Goal: Information Seeking & Learning: Learn about a topic

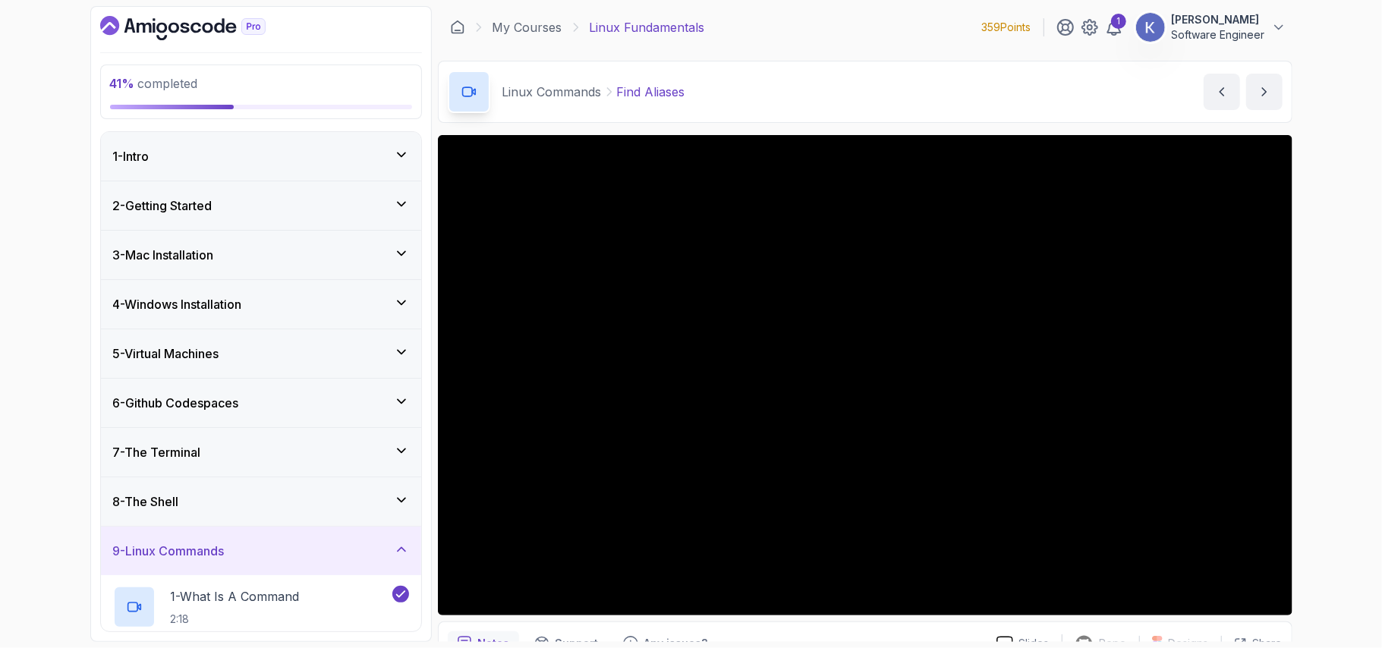
scroll to position [244, 0]
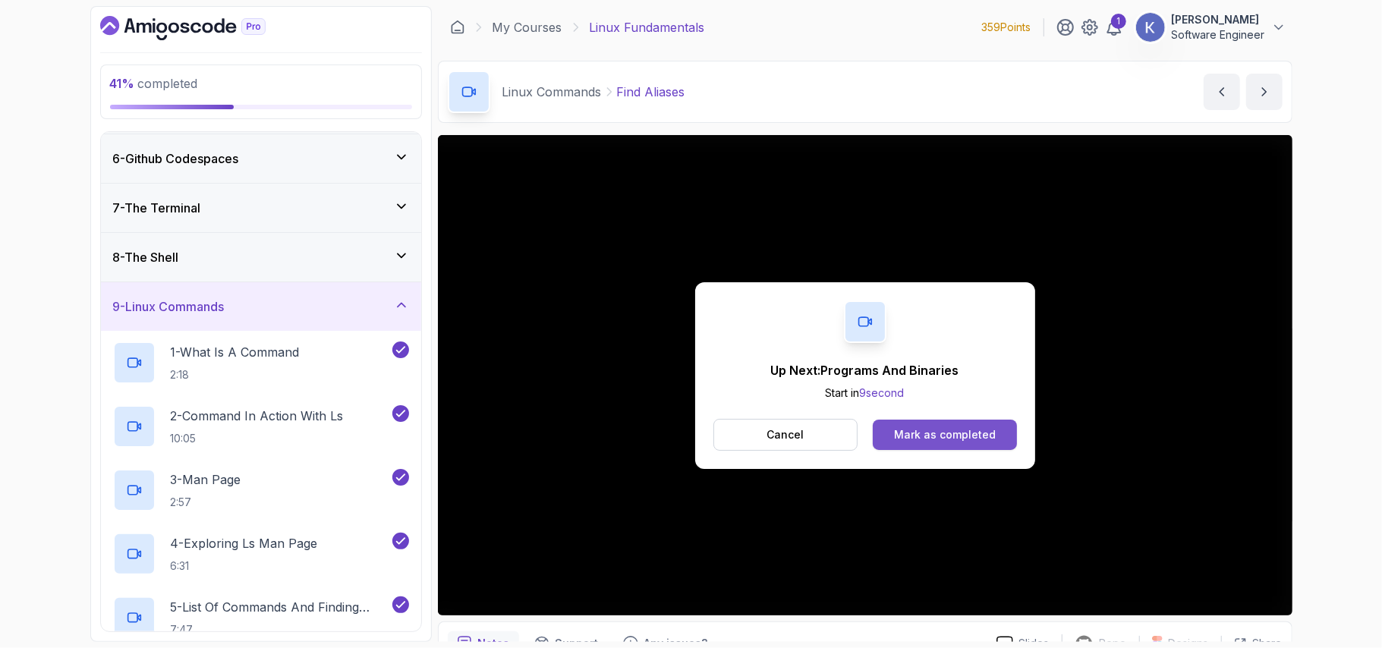
click at [951, 438] on div "Mark as completed" at bounding box center [945, 434] width 102 height 15
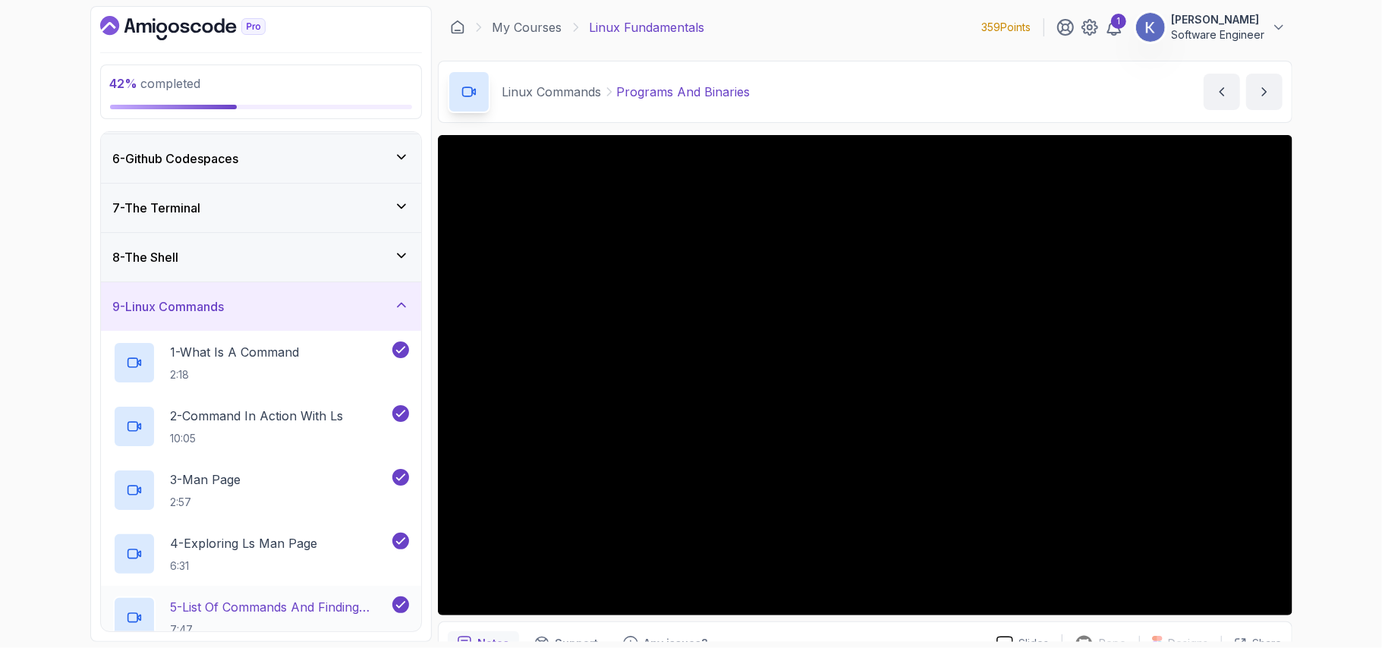
click at [107, 608] on div "5 - List Of Commands And Finding Help 7:47" at bounding box center [261, 618] width 320 height 64
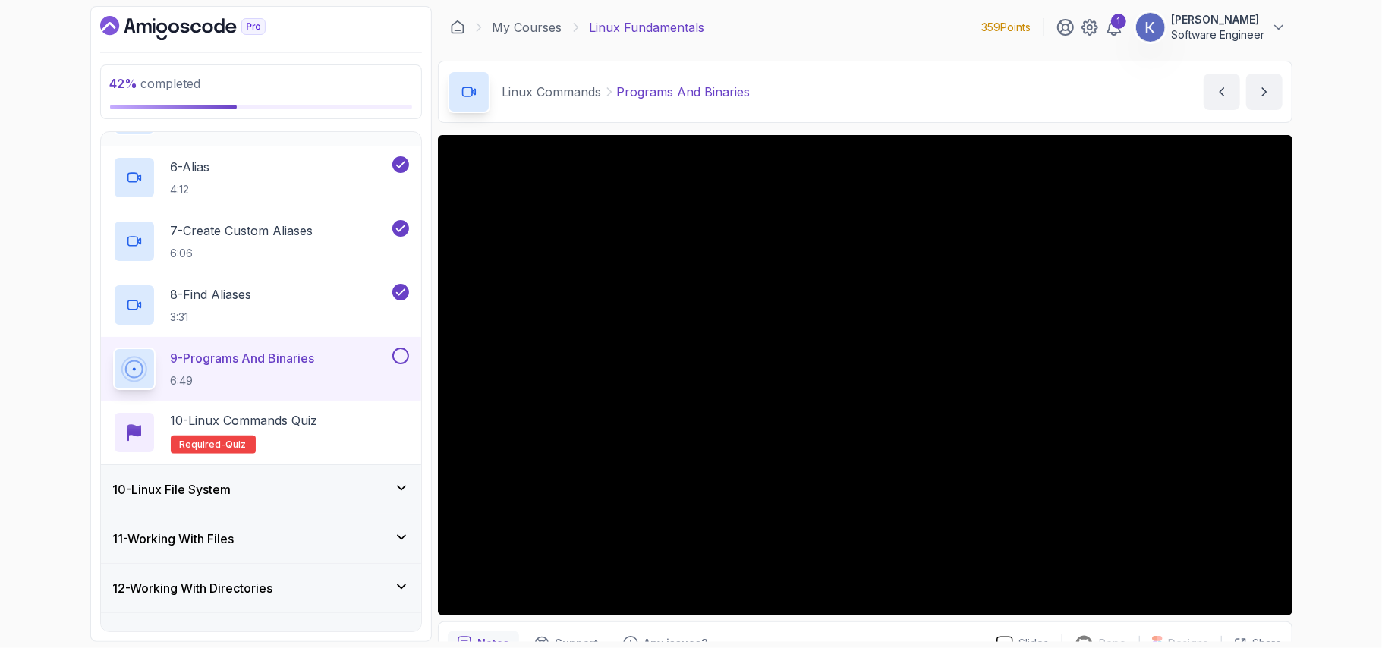
scroll to position [811, 0]
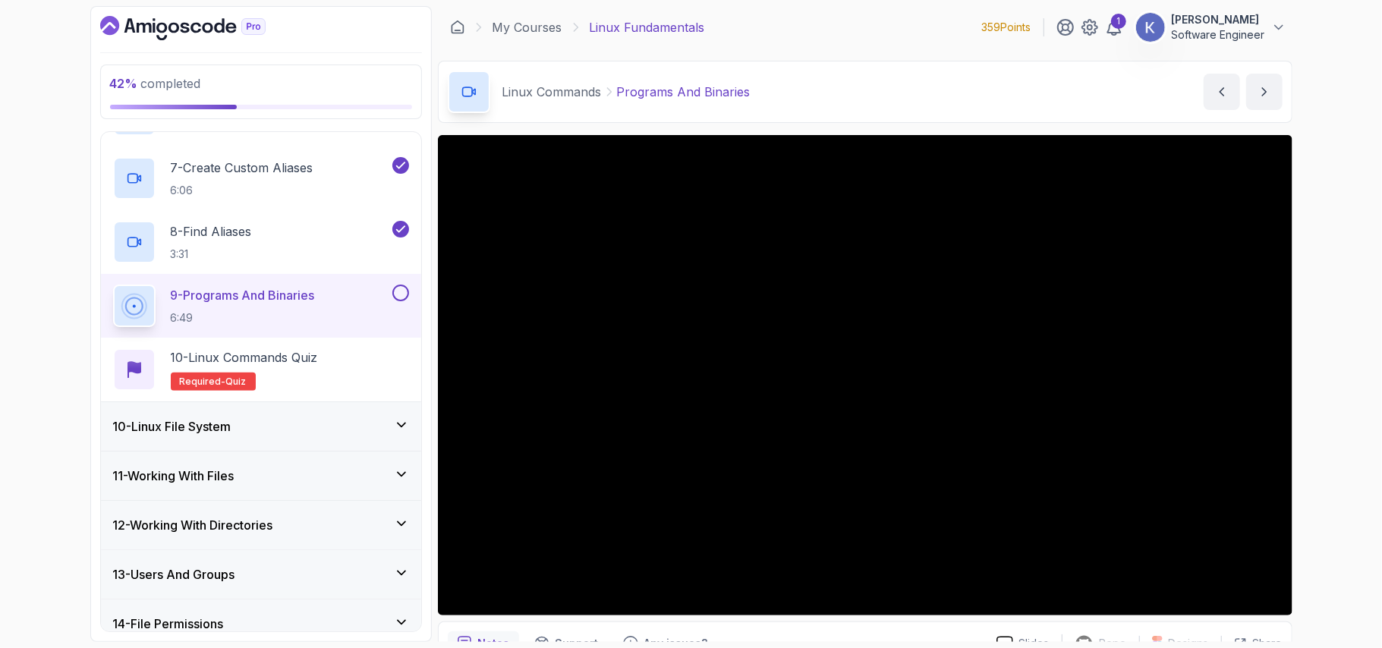
click at [175, 431] on h3 "10 - Linux File System" at bounding box center [172, 426] width 118 height 18
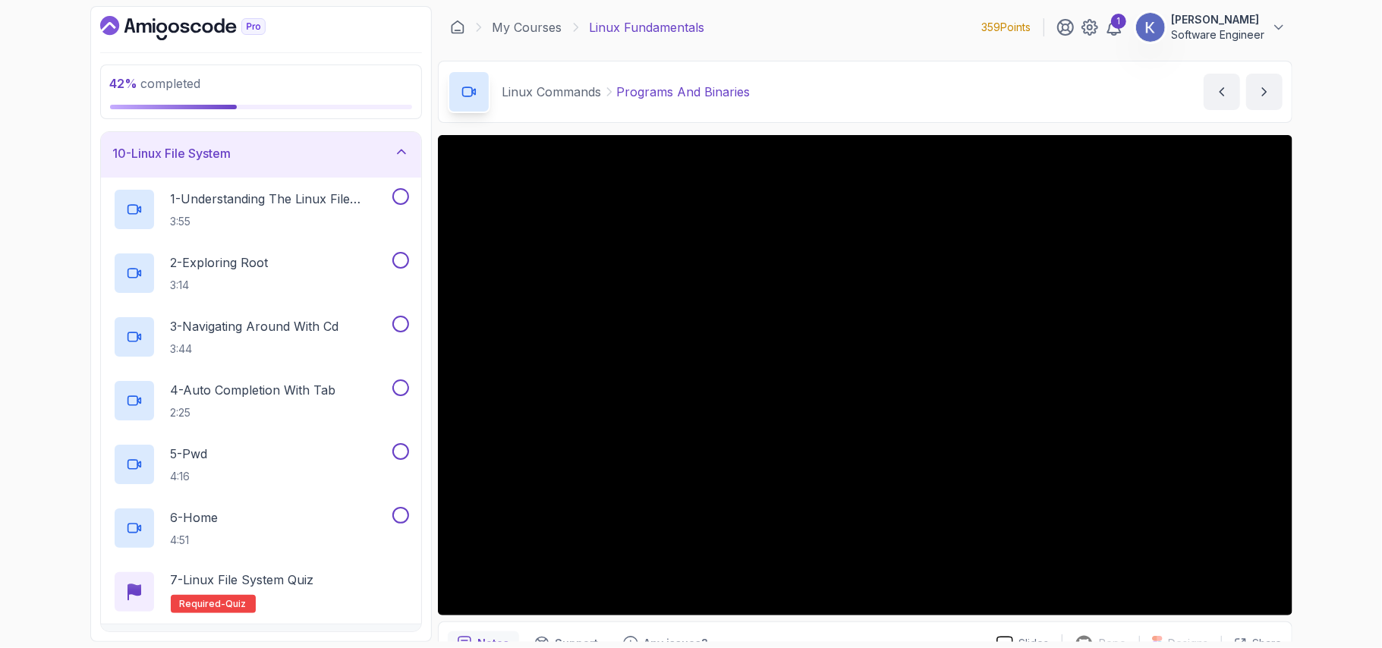
scroll to position [487, 0]
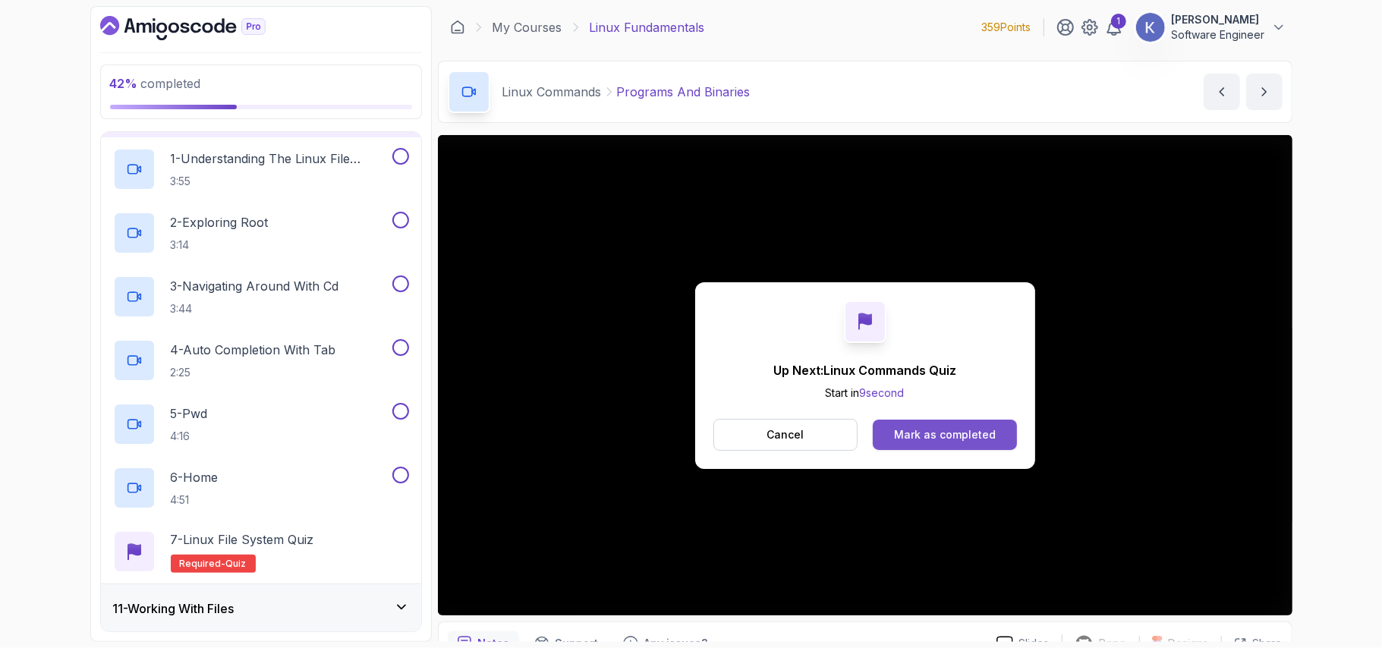
click at [957, 420] on button "Mark as completed" at bounding box center [944, 435] width 143 height 30
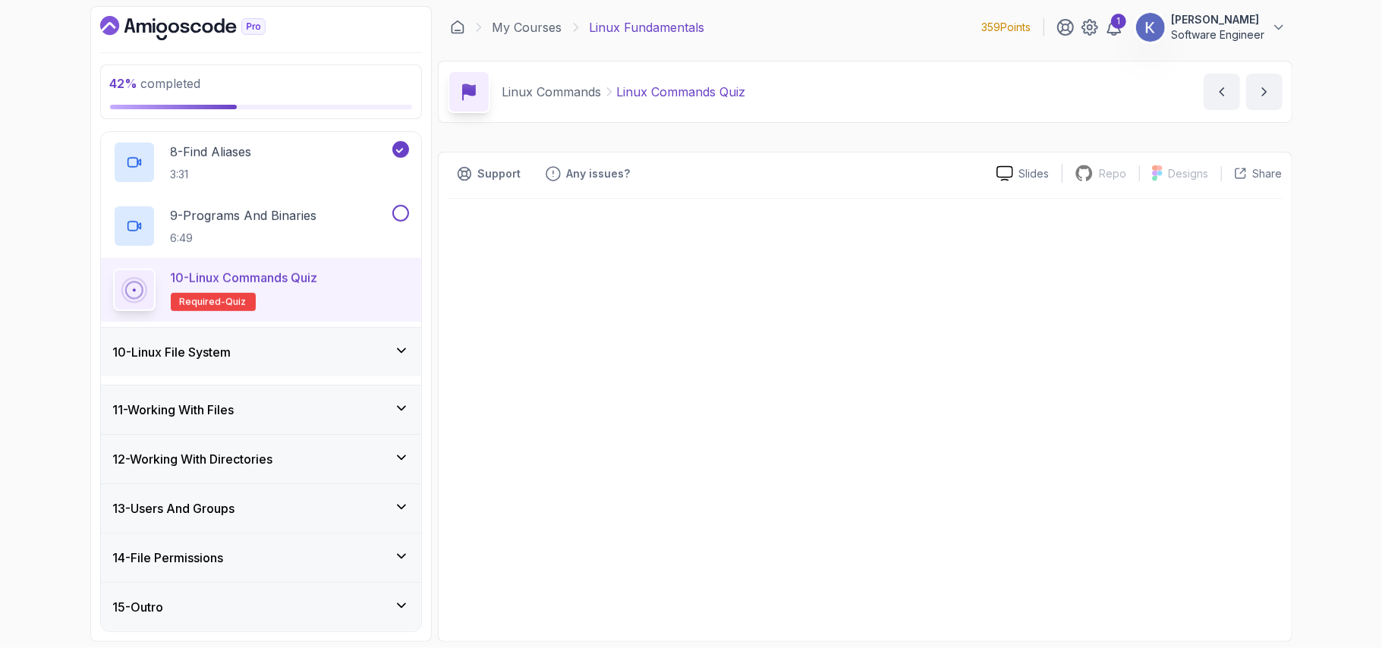
scroll to position [882, 0]
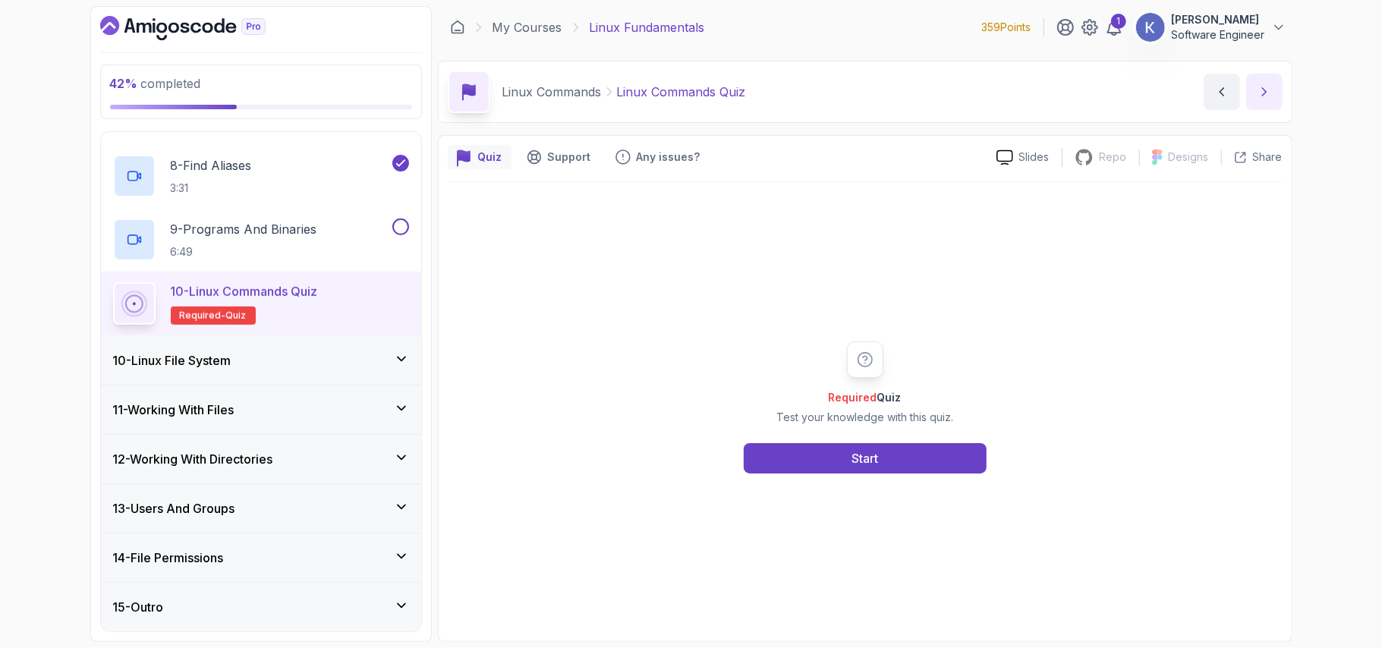
click at [1257, 97] on icon "next content" at bounding box center [1263, 91] width 15 height 15
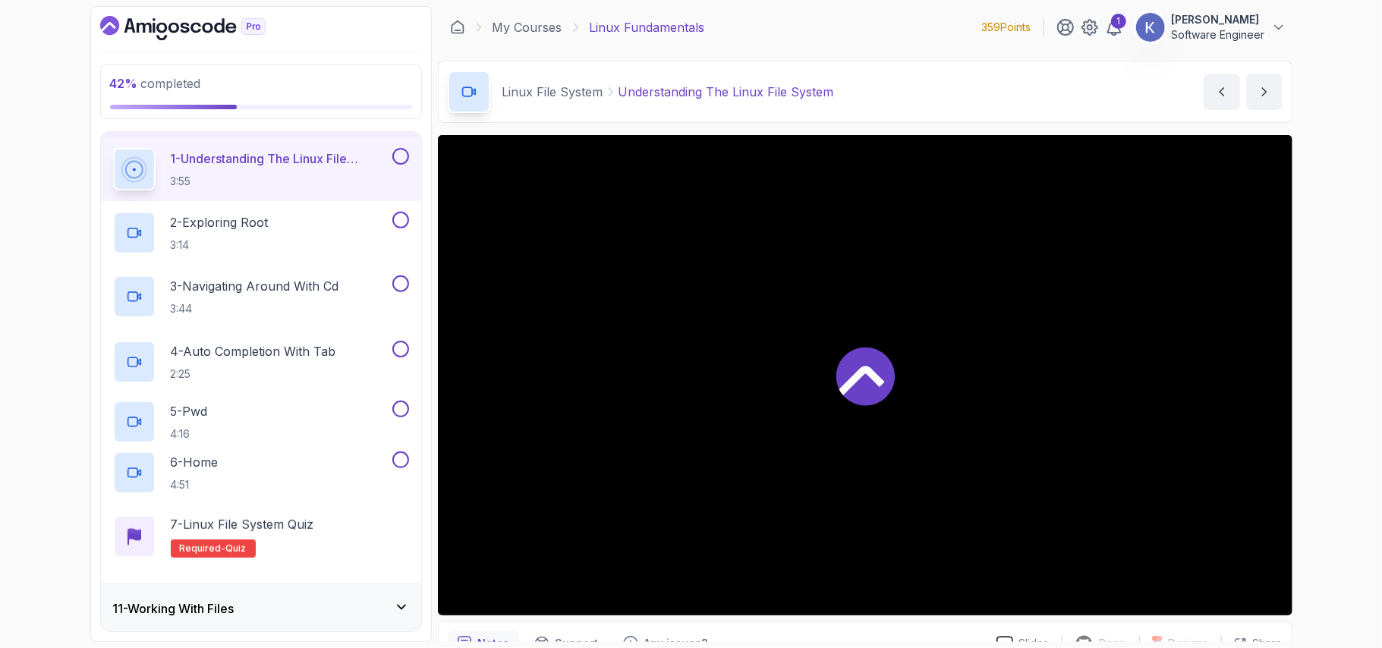
scroll to position [487, 0]
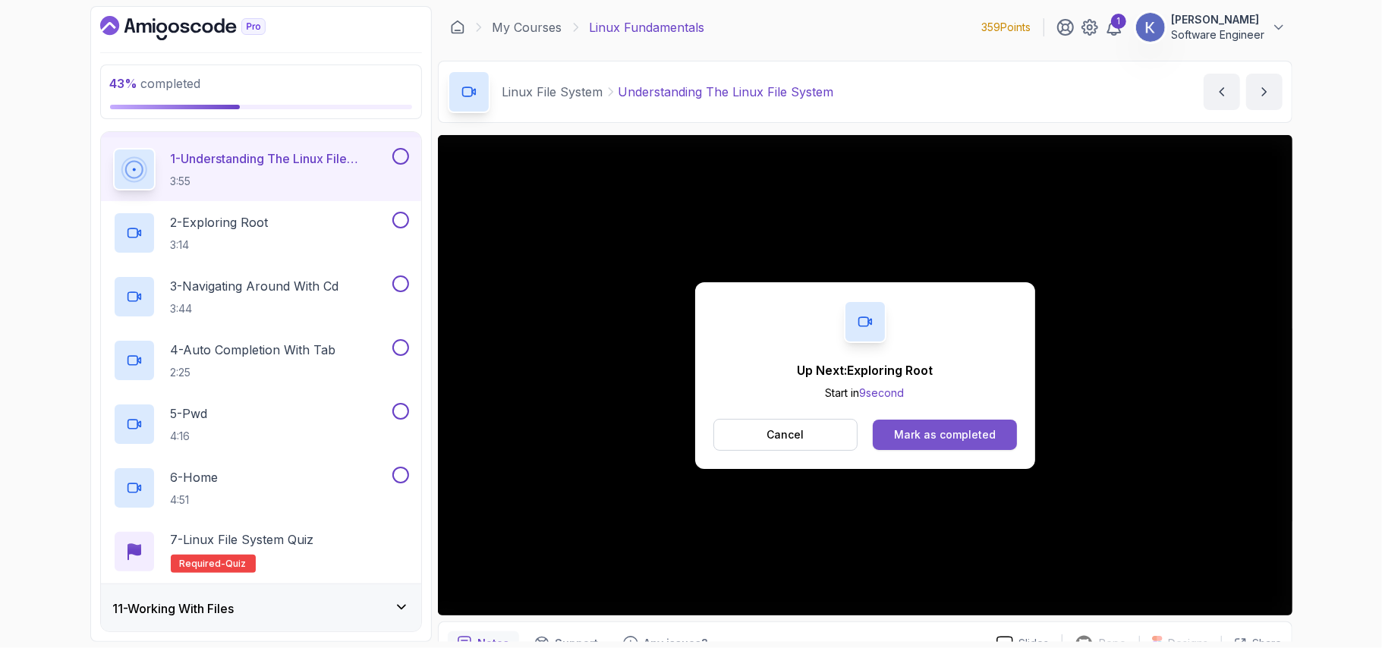
click at [927, 434] on div "Mark as completed" at bounding box center [945, 434] width 102 height 15
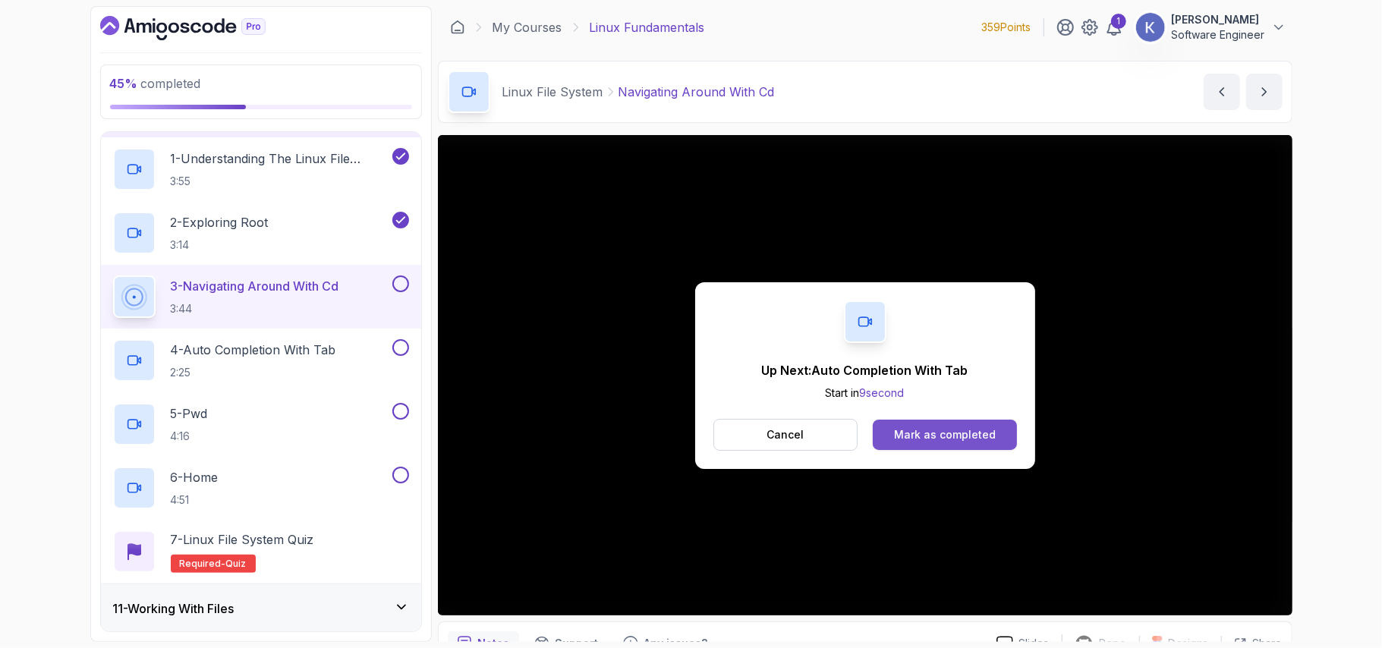
click at [900, 445] on button "Mark as completed" at bounding box center [944, 435] width 143 height 30
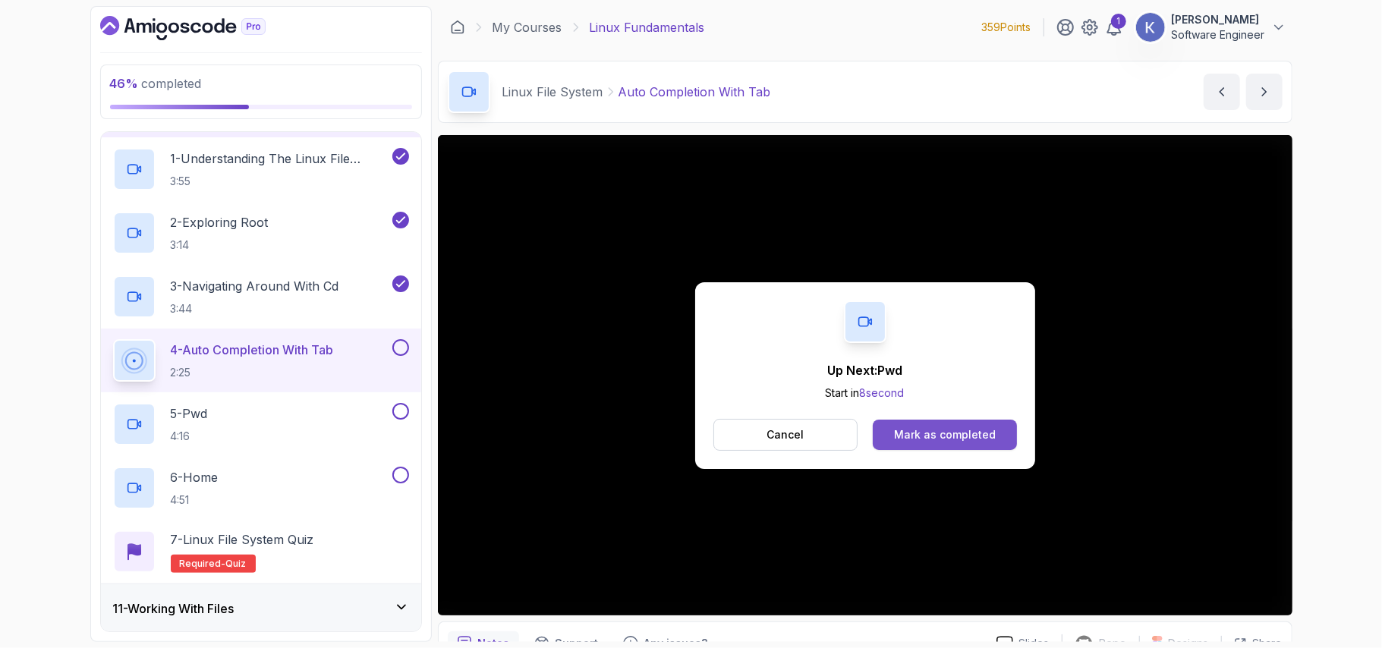
click at [926, 428] on div "Mark as completed" at bounding box center [945, 434] width 102 height 15
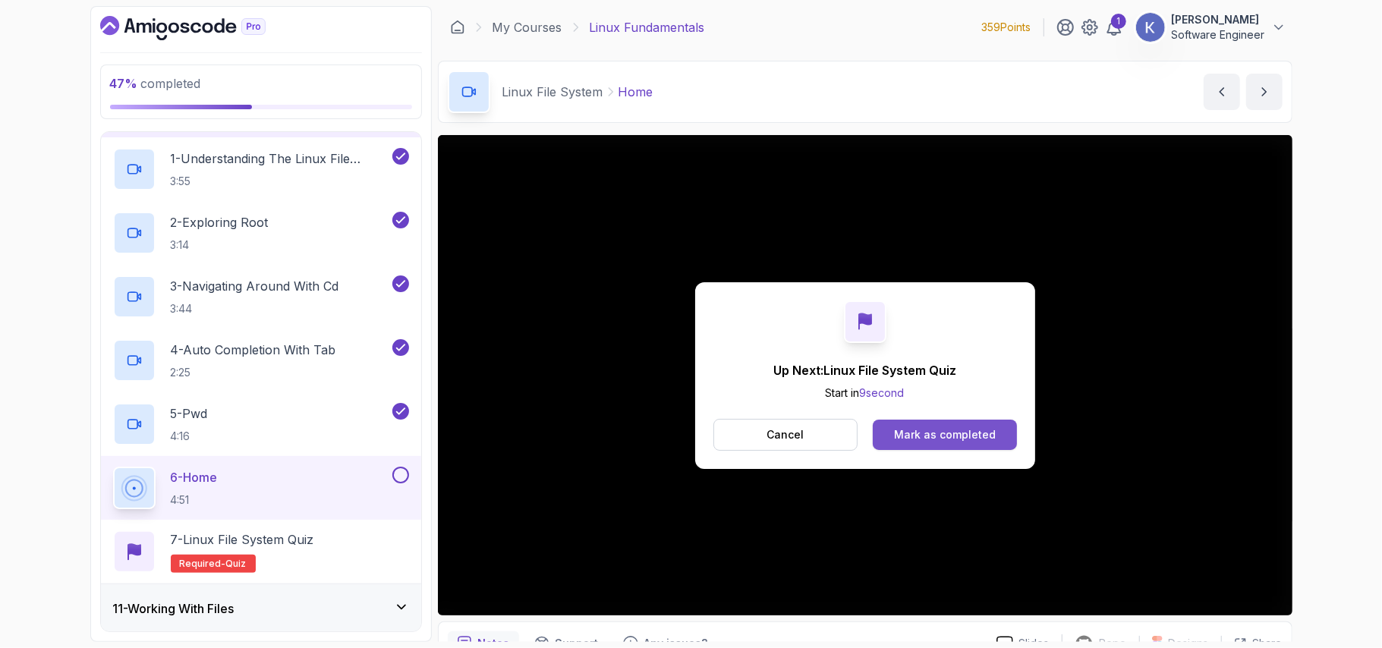
click at [988, 438] on div "Mark as completed" at bounding box center [945, 434] width 102 height 15
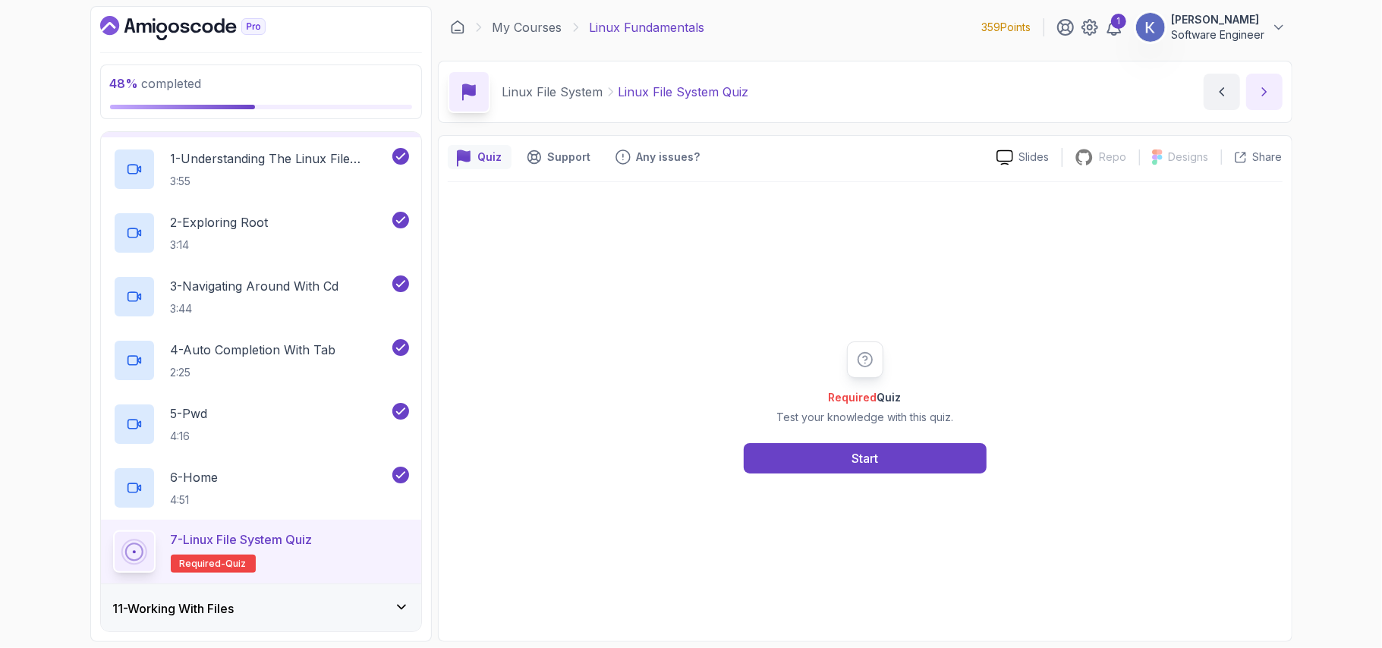
click at [1269, 92] on icon "next content" at bounding box center [1263, 91] width 15 height 15
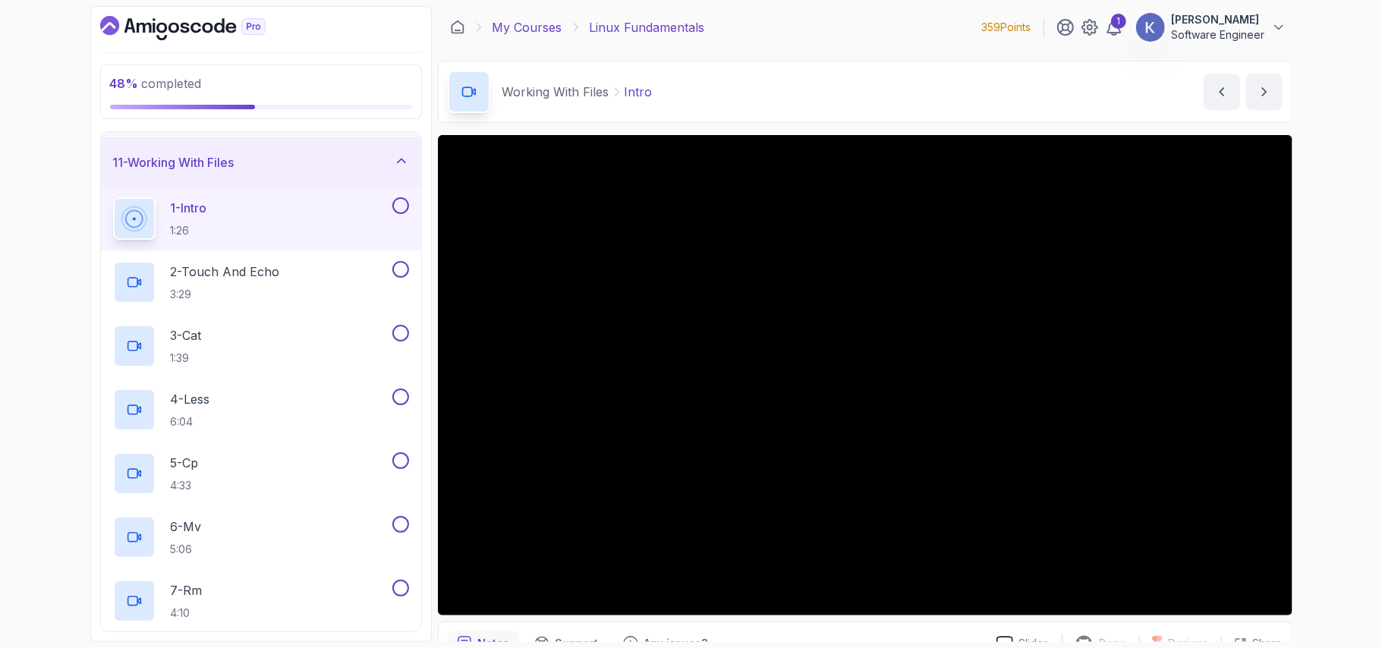
click at [549, 24] on link "My Courses" at bounding box center [527, 27] width 70 height 18
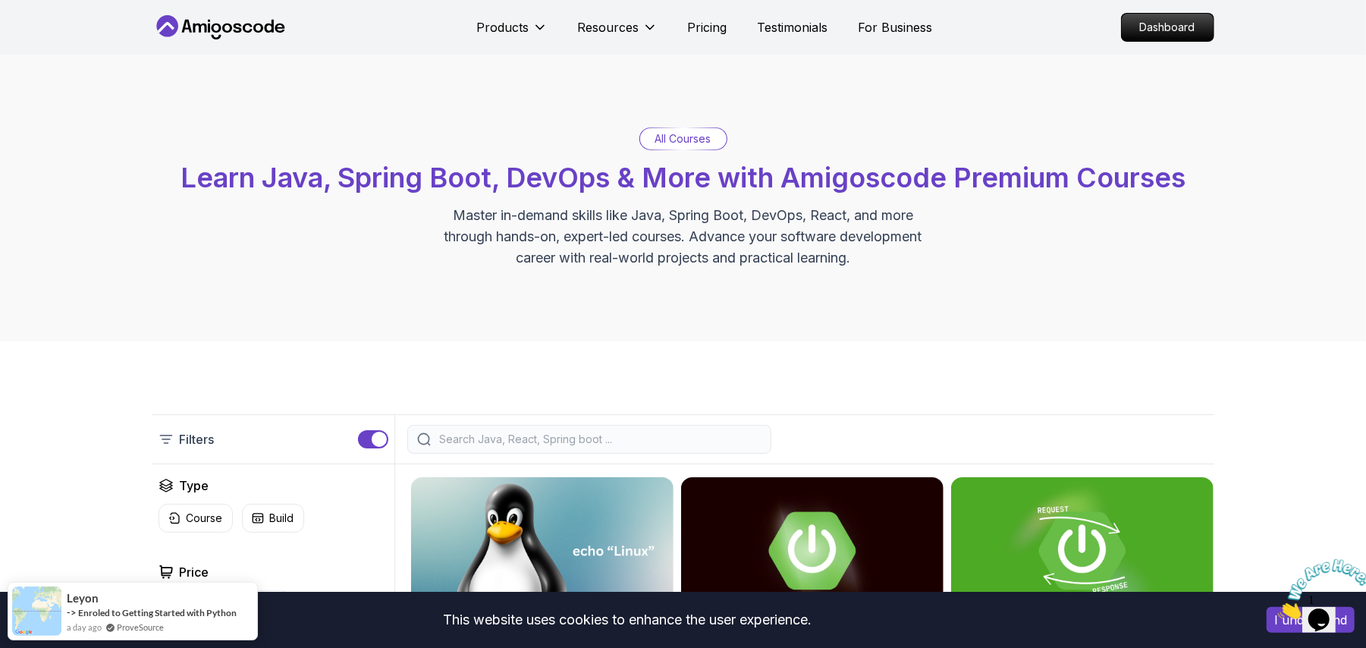
click at [1139, 33] on p "Dashboard" at bounding box center [1167, 27] width 87 height 26
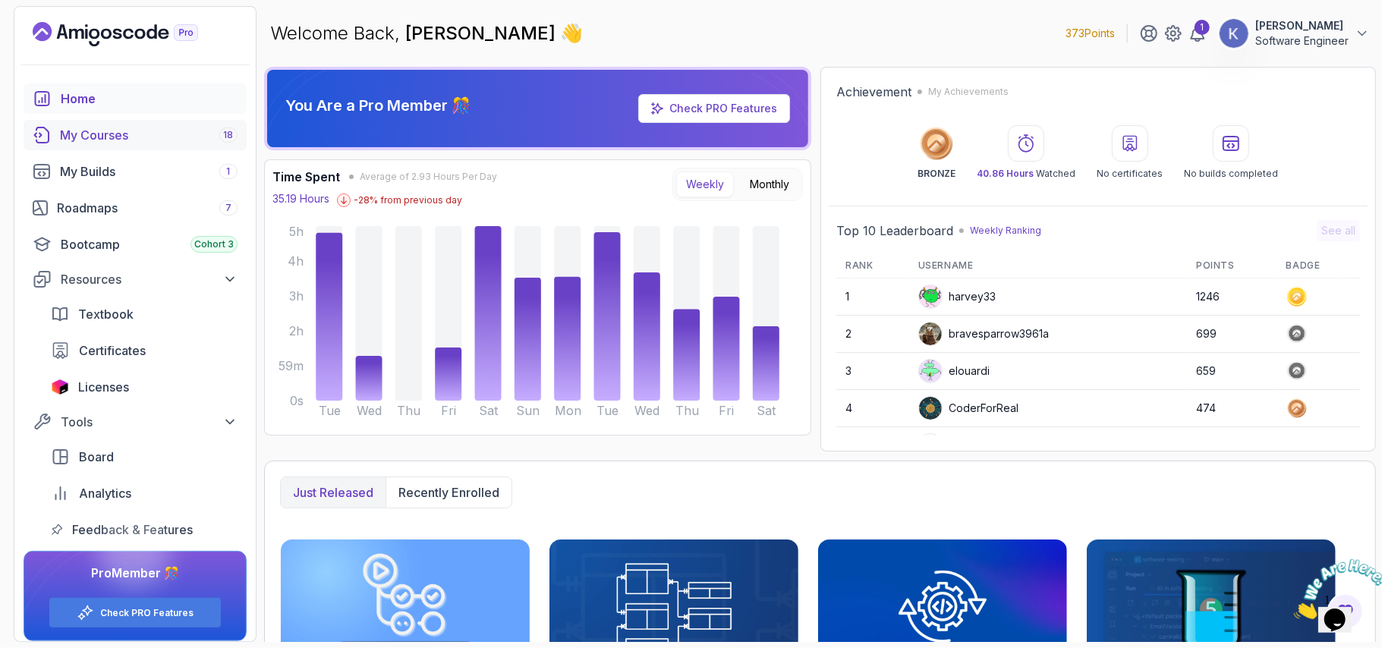
click at [116, 131] on div "My Courses 18" at bounding box center [149, 135] width 178 height 18
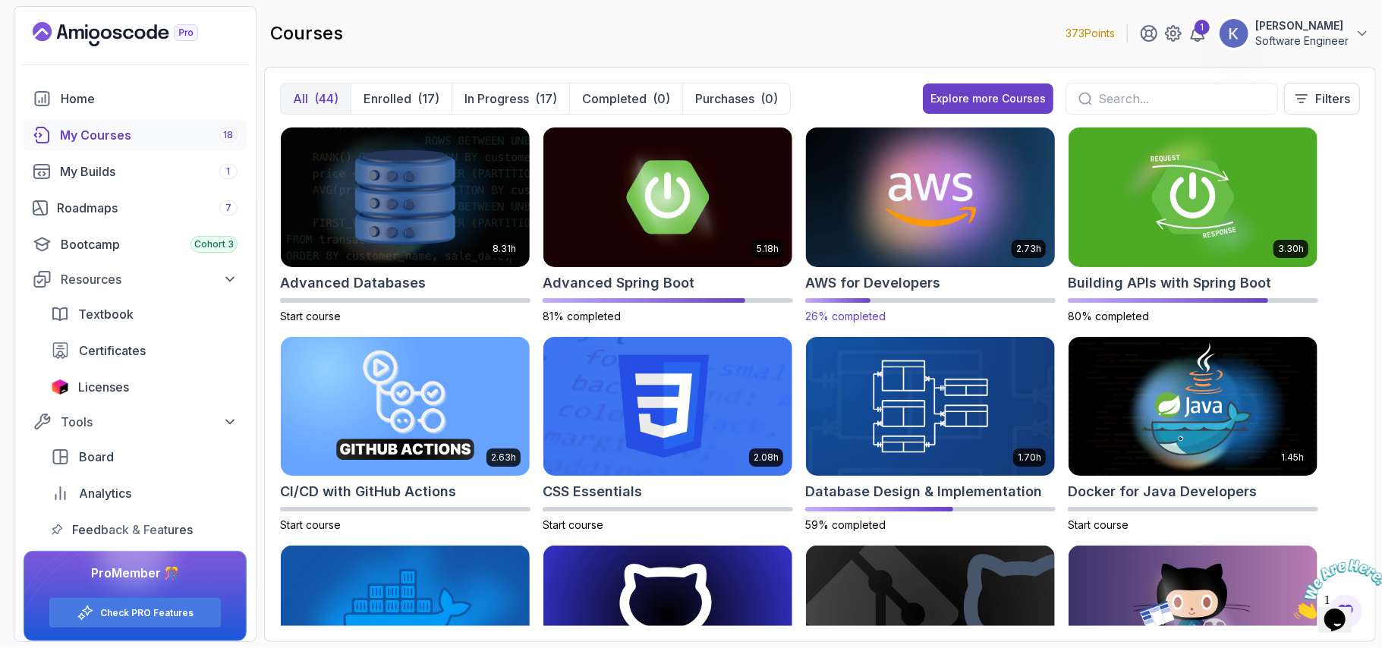
click at [1014, 156] on img at bounding box center [930, 197] width 261 height 146
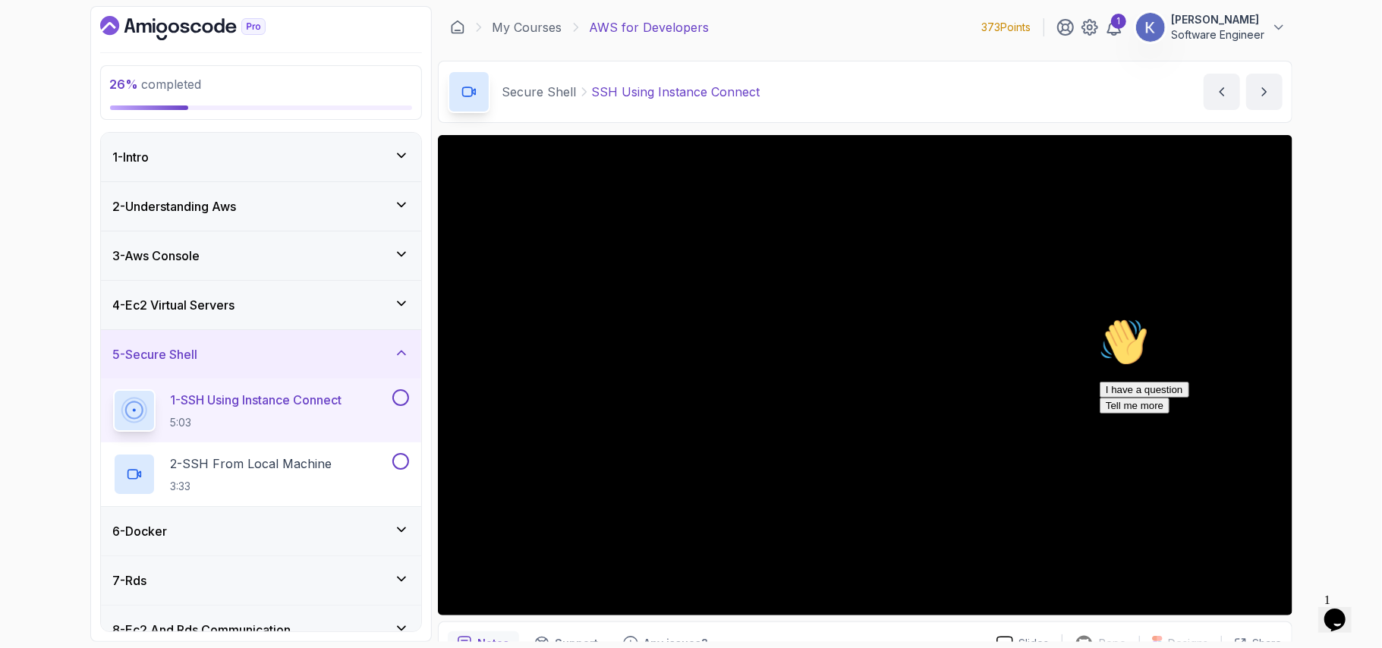
click at [1099, 317] on icon "Chat attention grabber" at bounding box center [1099, 317] width 0 height 0
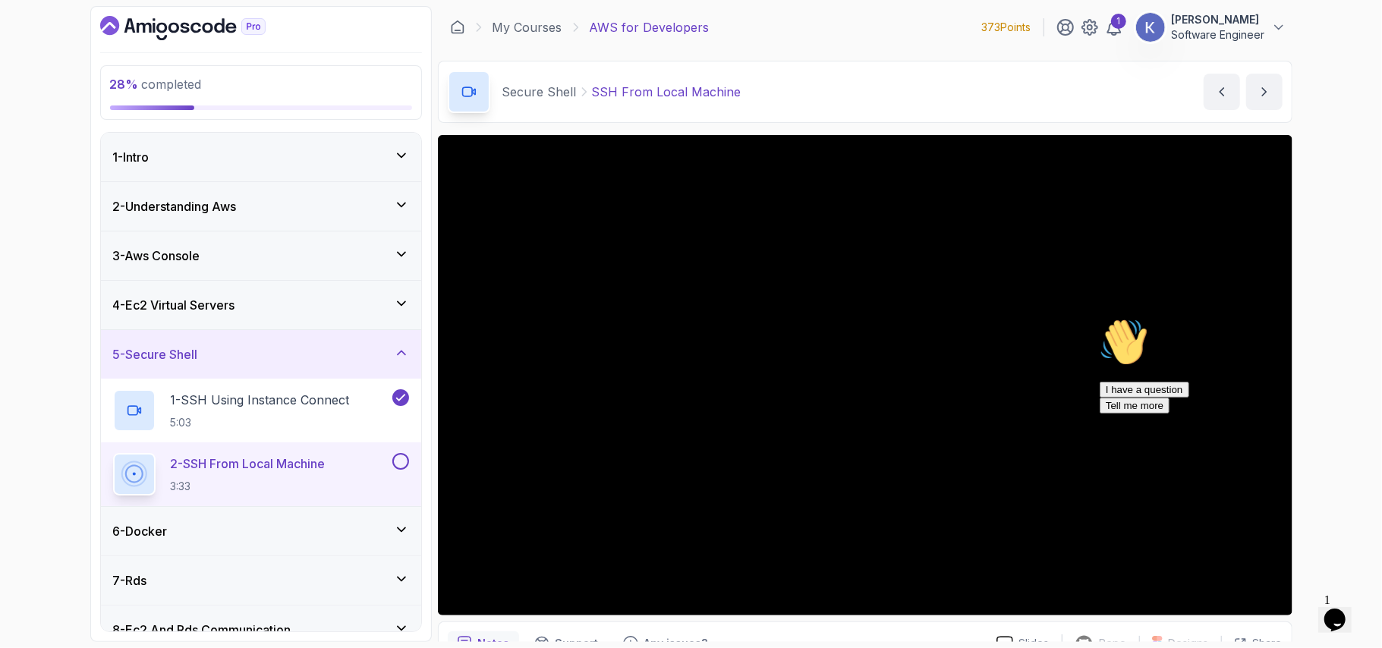
click at [1099, 317] on icon "Chat attention grabber" at bounding box center [1099, 317] width 0 height 0
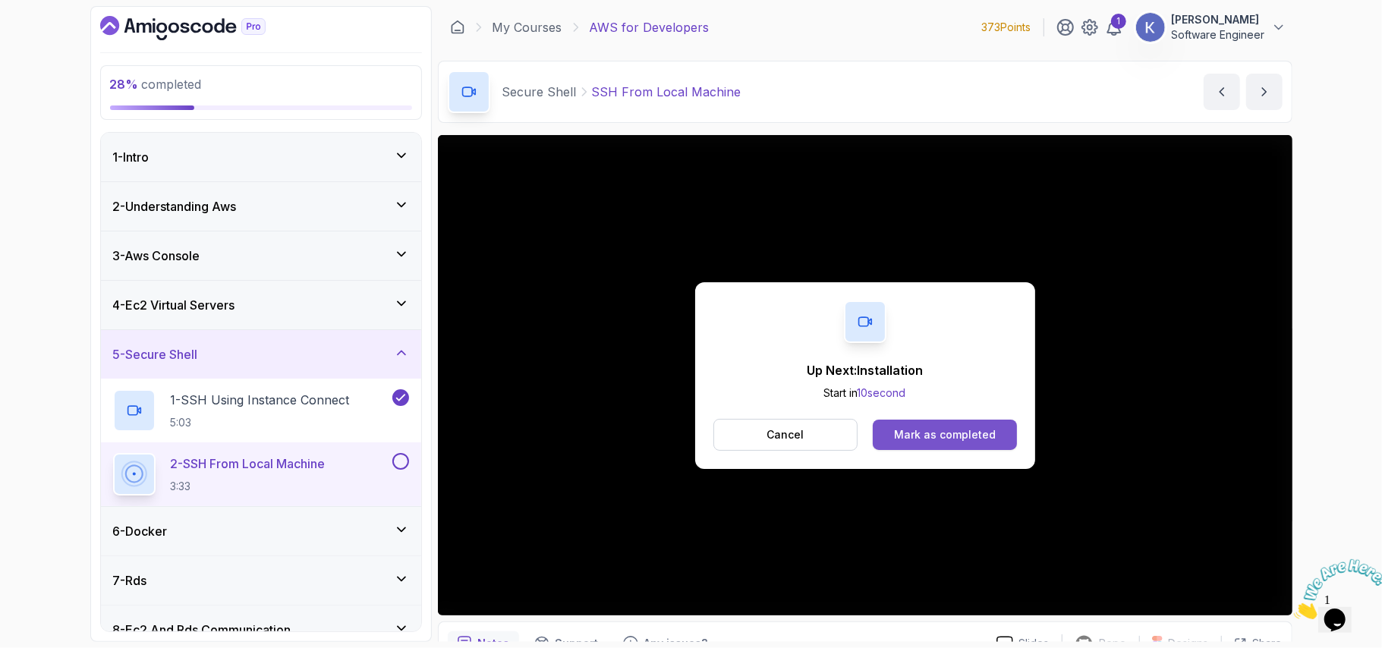
click at [930, 437] on div "Mark as completed" at bounding box center [945, 434] width 102 height 15
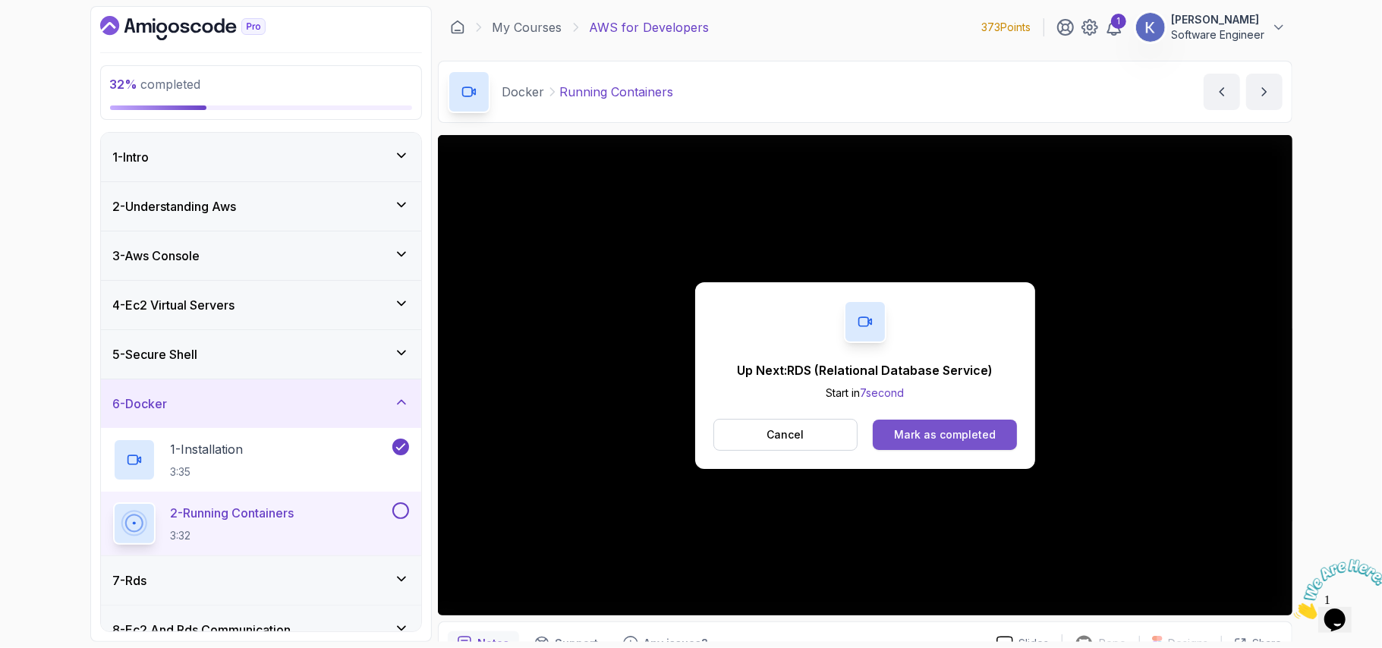
click at [994, 432] on button "Mark as completed" at bounding box center [944, 435] width 143 height 30
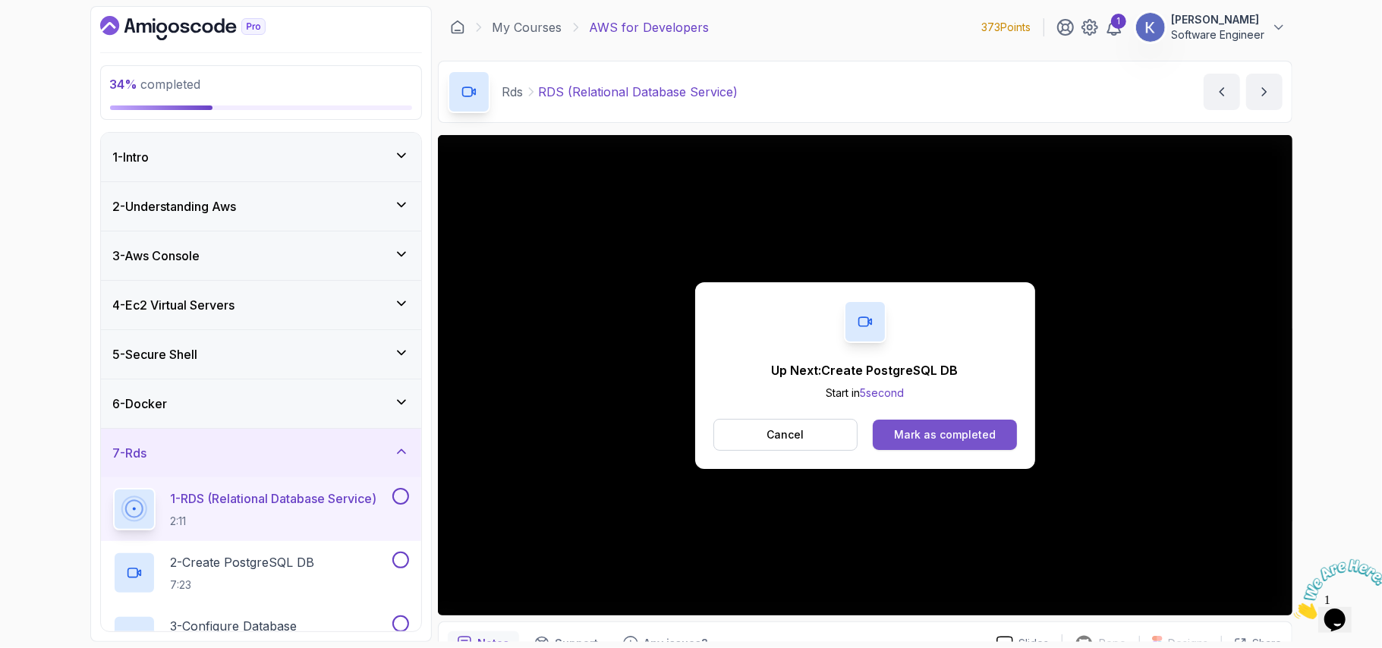
click at [989, 420] on button "Mark as completed" at bounding box center [944, 435] width 143 height 30
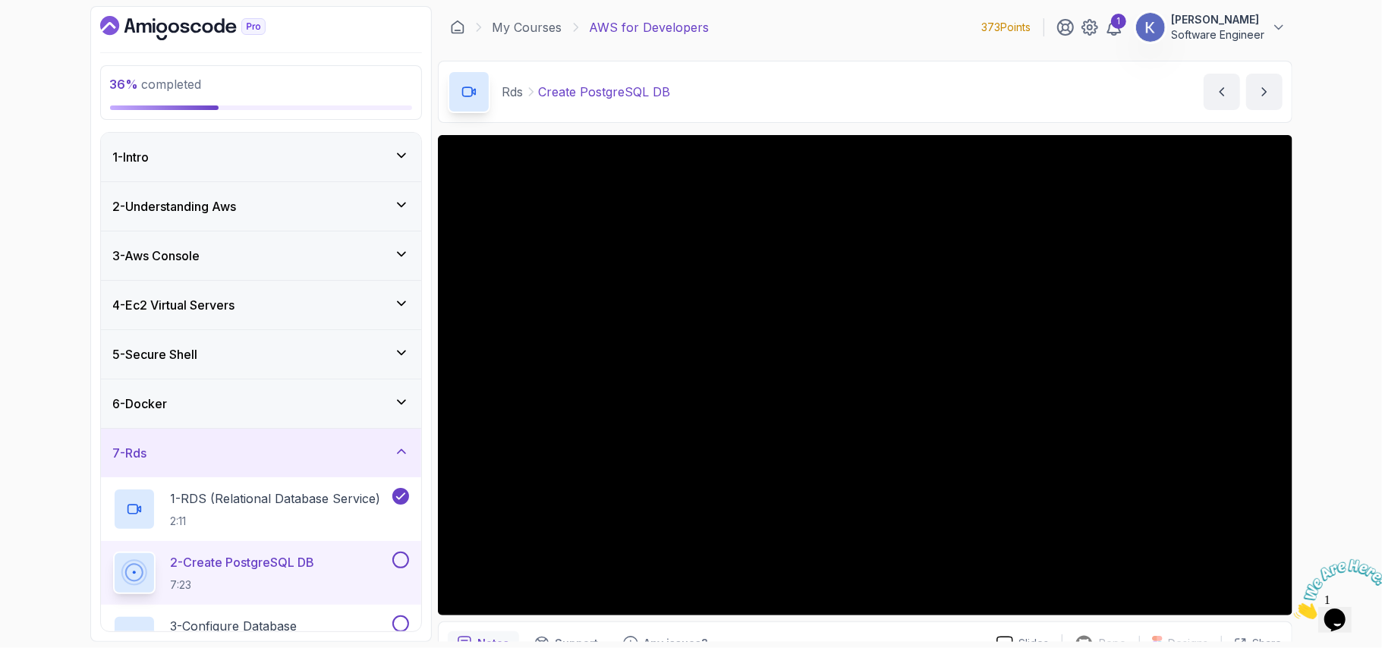
click at [107, 571] on div "2 - Create PostgreSQL DB 7:23" at bounding box center [261, 573] width 320 height 64
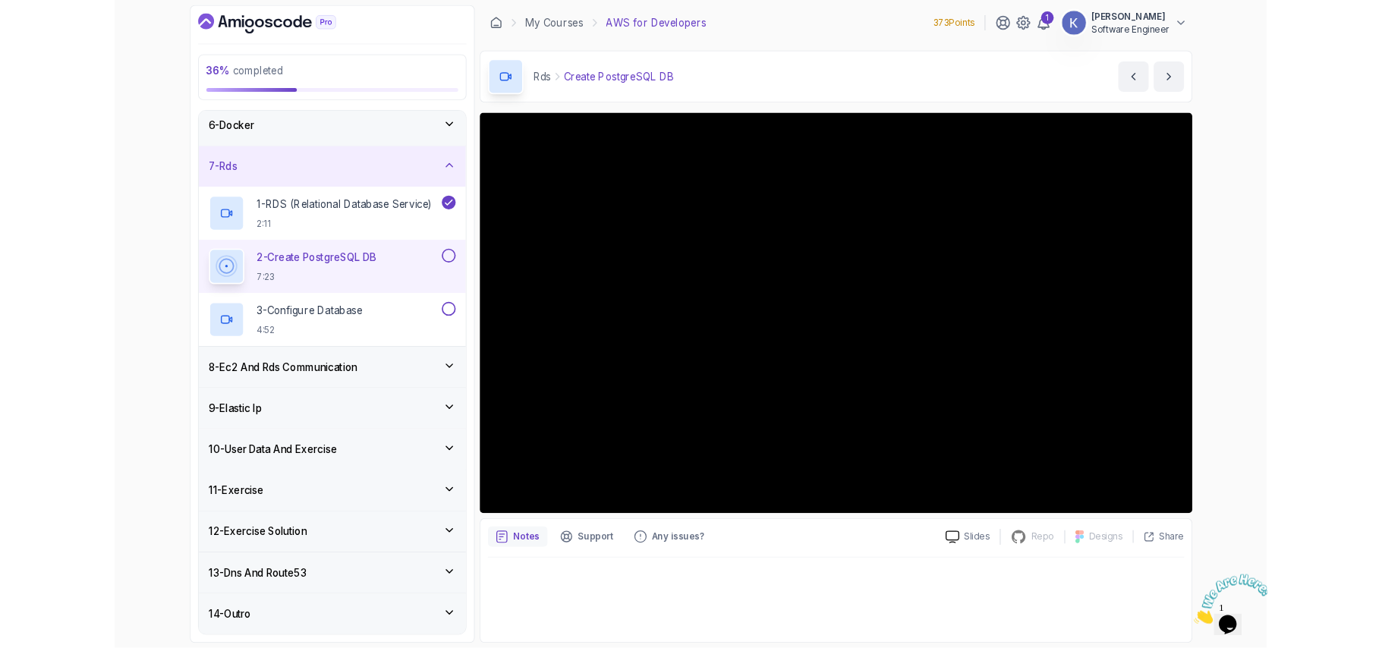
scroll to position [258, 0]
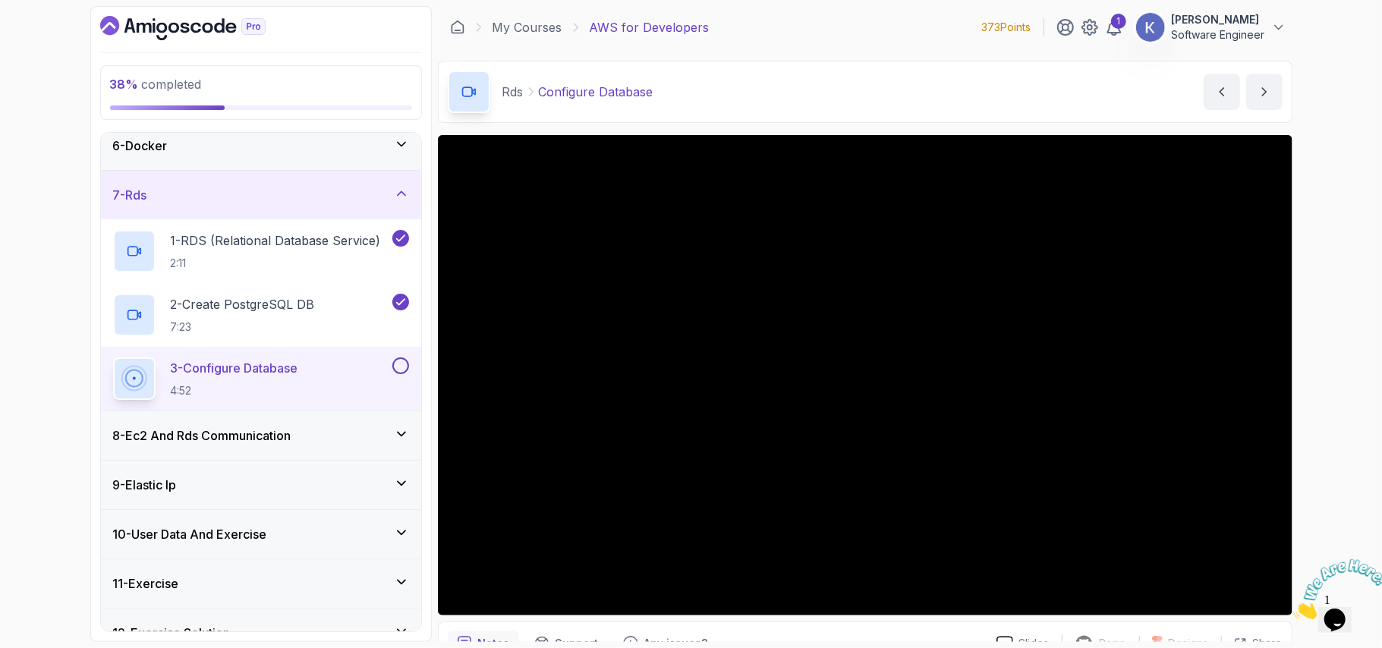
scroll to position [386, 0]
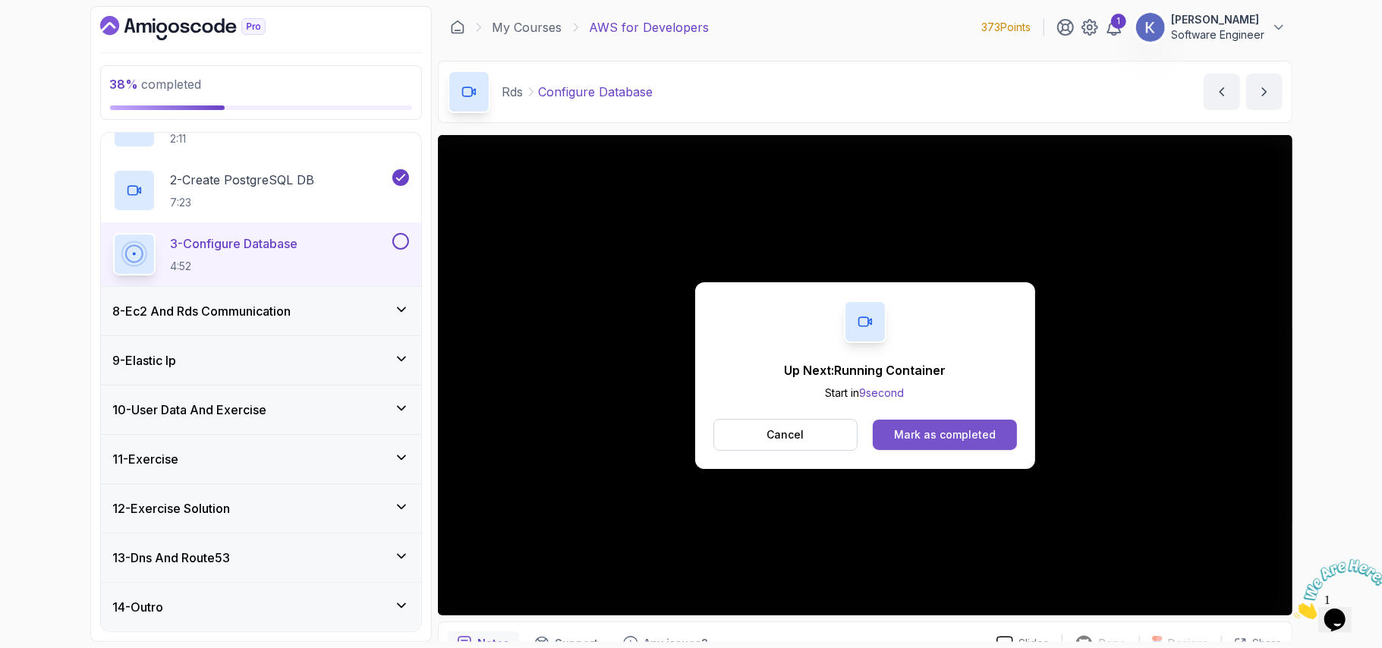
click at [935, 425] on button "Mark as completed" at bounding box center [944, 435] width 143 height 30
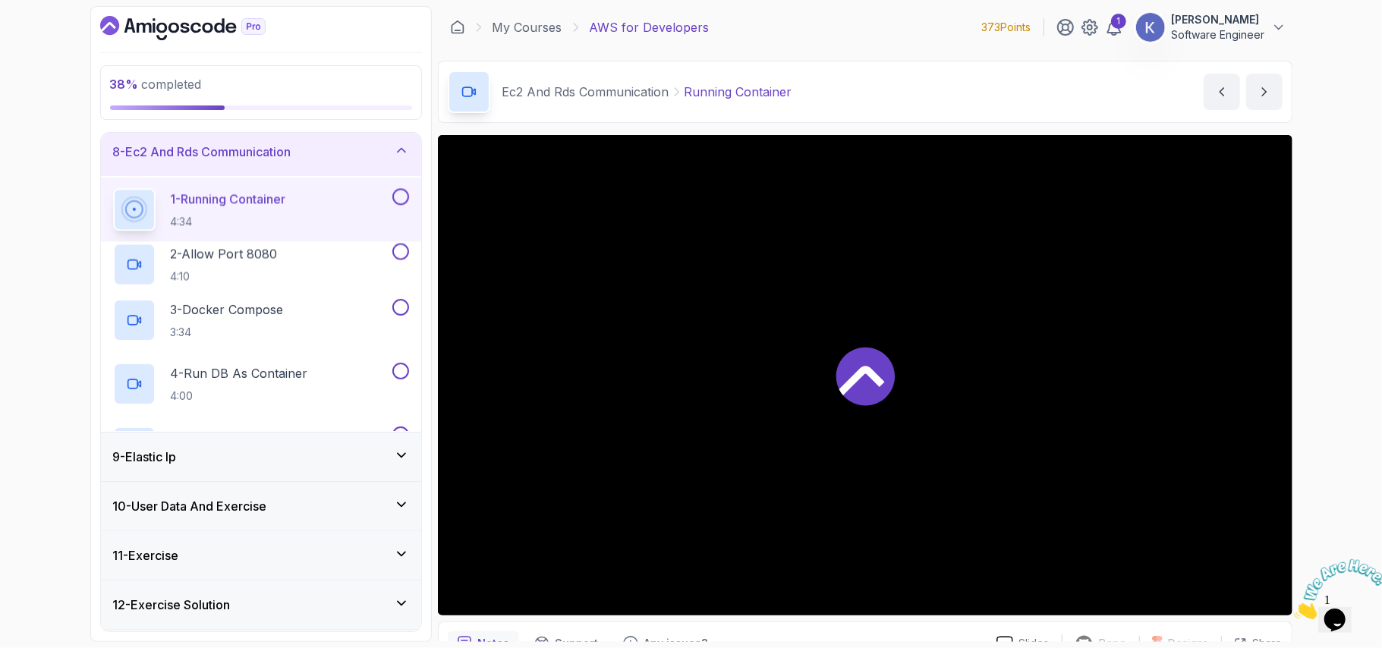
scroll to position [195, 0]
